Goal: Information Seeking & Learning: Learn about a topic

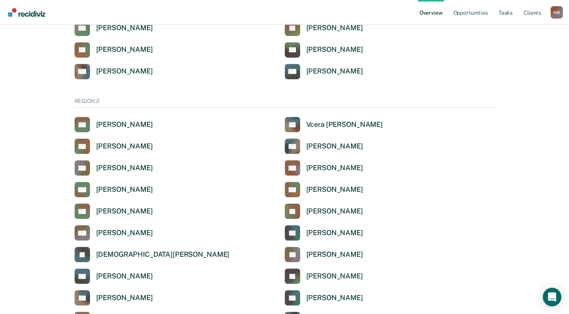
scroll to position [502, 0]
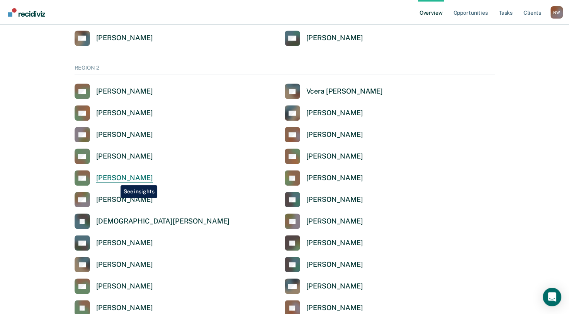
click at [115, 179] on div "[PERSON_NAME]" at bounding box center [124, 177] width 57 height 9
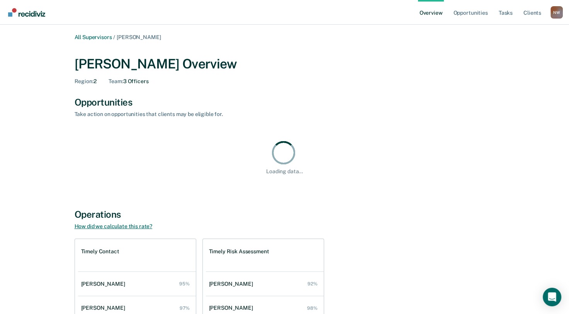
scroll to position [116, 0]
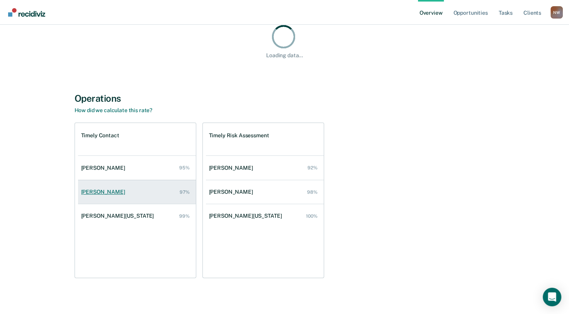
click at [104, 193] on div "[PERSON_NAME]" at bounding box center [104, 191] width 47 height 7
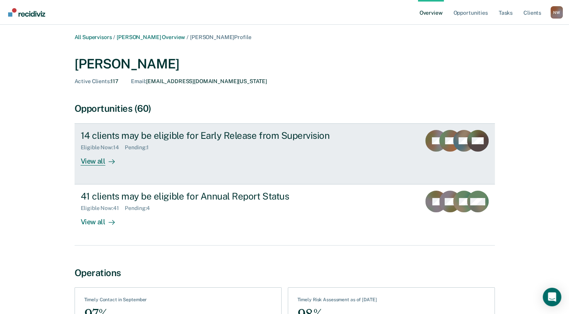
click at [90, 162] on div "View all" at bounding box center [102, 158] width 43 height 15
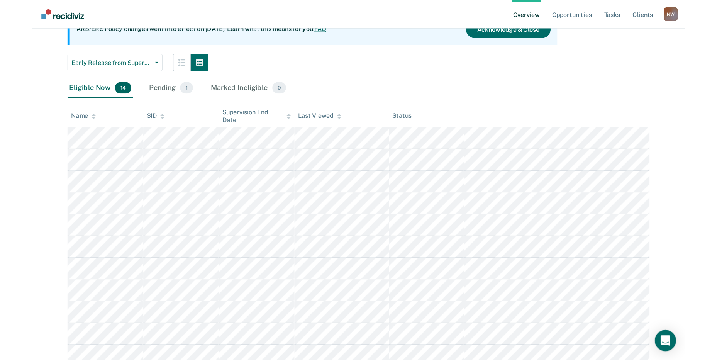
scroll to position [116, 0]
